Goal: Information Seeking & Learning: Learn about a topic

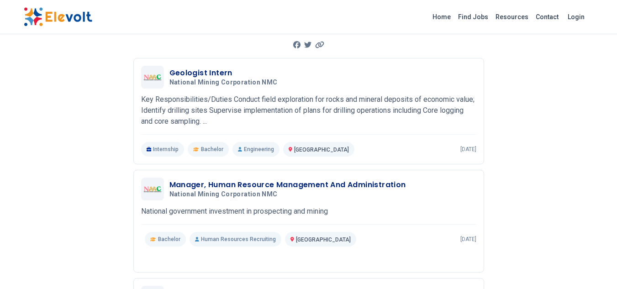
scroll to position [91, 0]
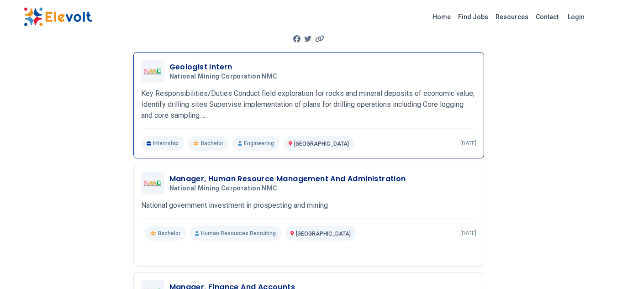
click at [166, 143] on p "Internship" at bounding box center [162, 143] width 43 height 15
click at [212, 143] on span "Bachelor" at bounding box center [212, 143] width 22 height 7
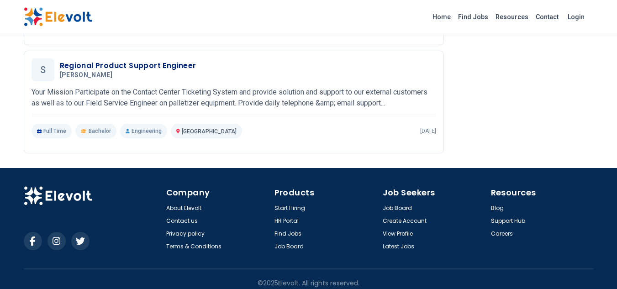
scroll to position [1233, 0]
